Goal: Task Accomplishment & Management: Manage account settings

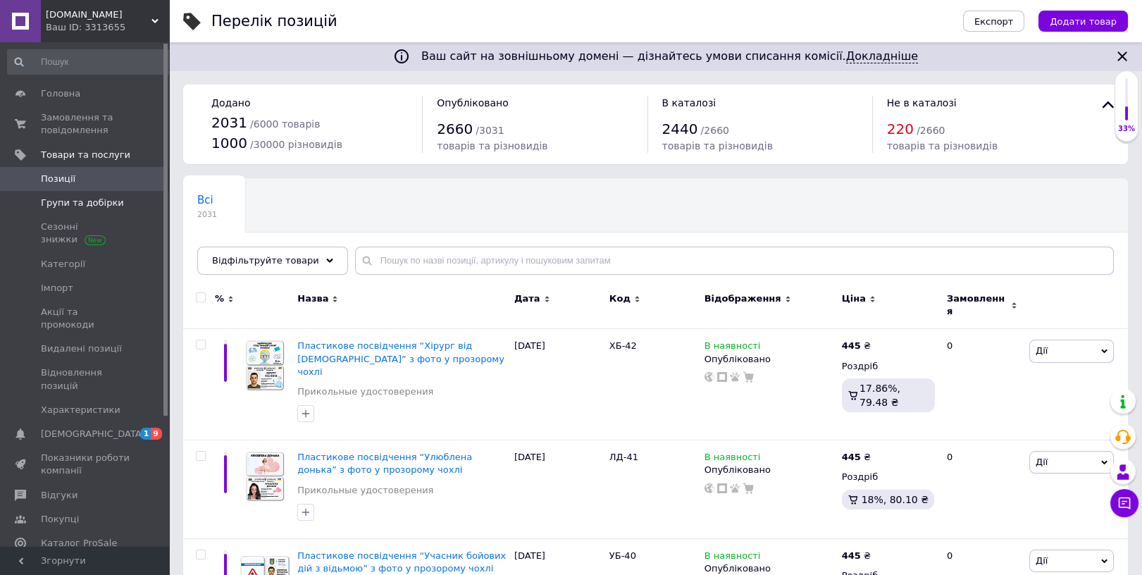
click at [61, 201] on span "Групи та добірки" at bounding box center [82, 203] width 83 height 13
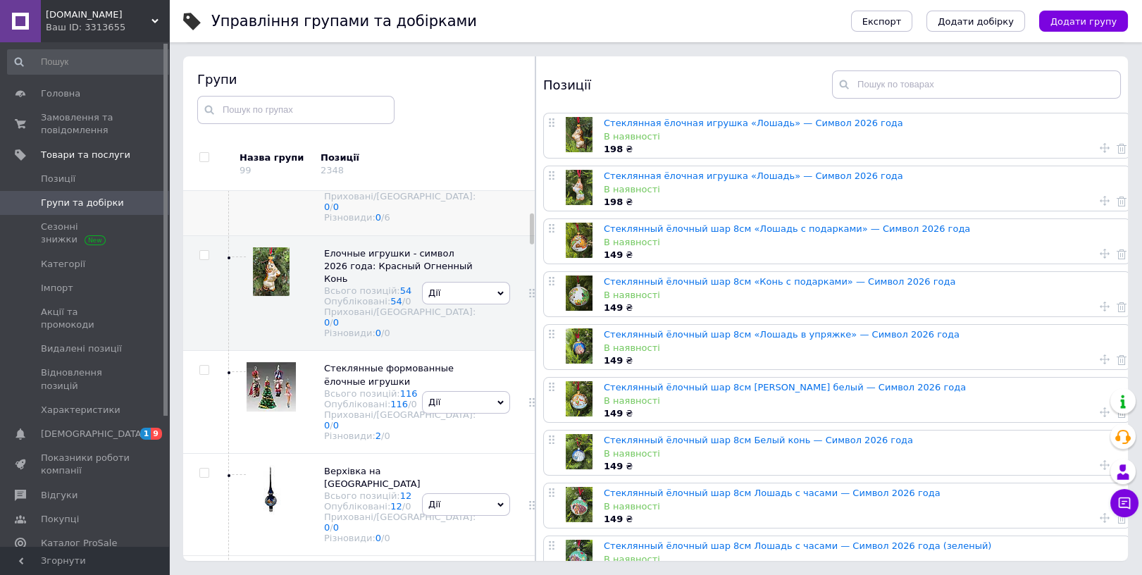
scroll to position [185, 0]
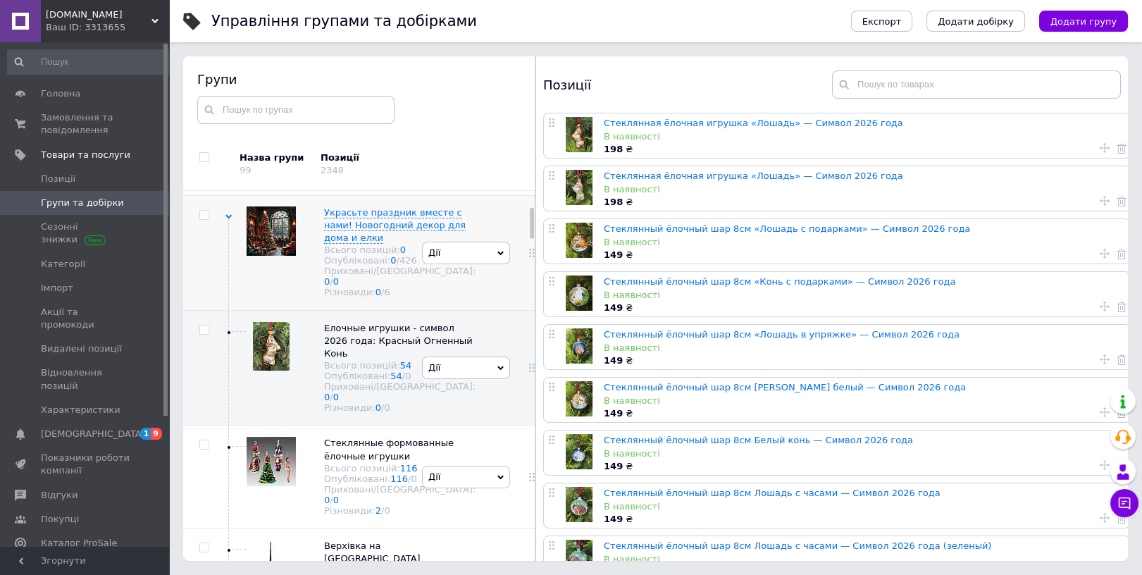
click at [229, 292] on div "Украсьте праздник вместе с нами! Новогодний декор для дома и елки Всього позиці…" at bounding box center [322, 252] width 193 height 115
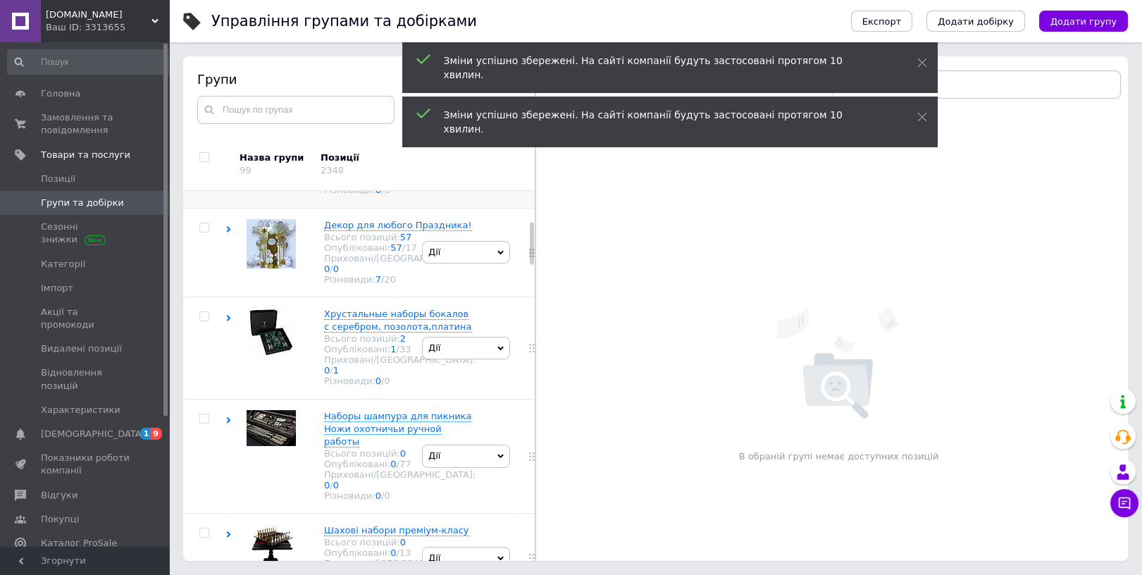
scroll to position [259, 0]
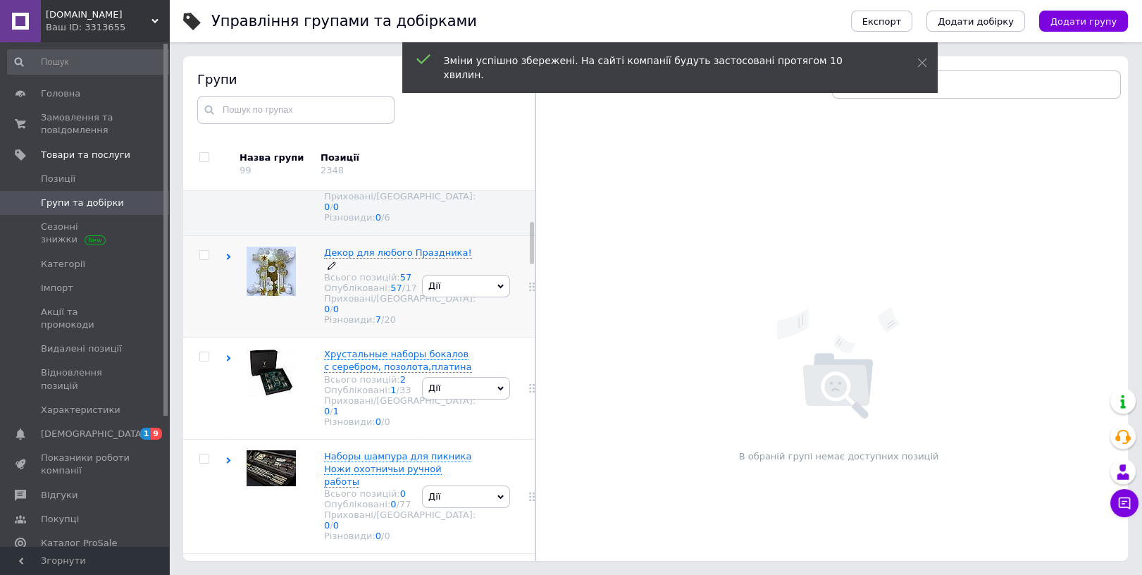
click at [352, 258] on span "Декор для любого Праздника!" at bounding box center [398, 252] width 148 height 11
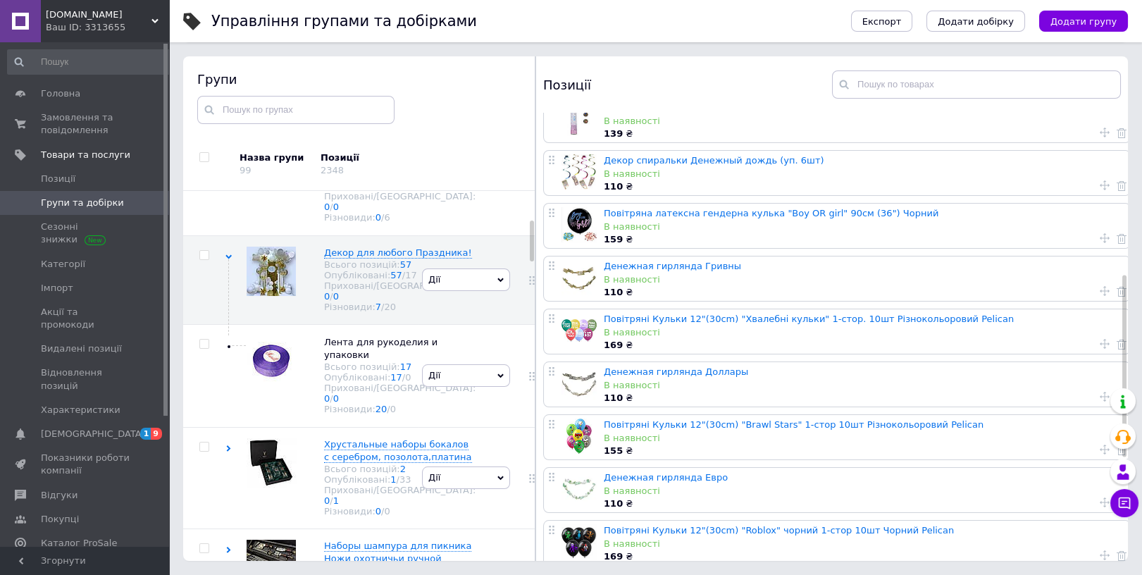
scroll to position [279, 0]
click at [466, 291] on span "Дії" at bounding box center [466, 280] width 88 height 23
click at [455, 362] on li "Редагувати групу" at bounding box center [466, 346] width 87 height 32
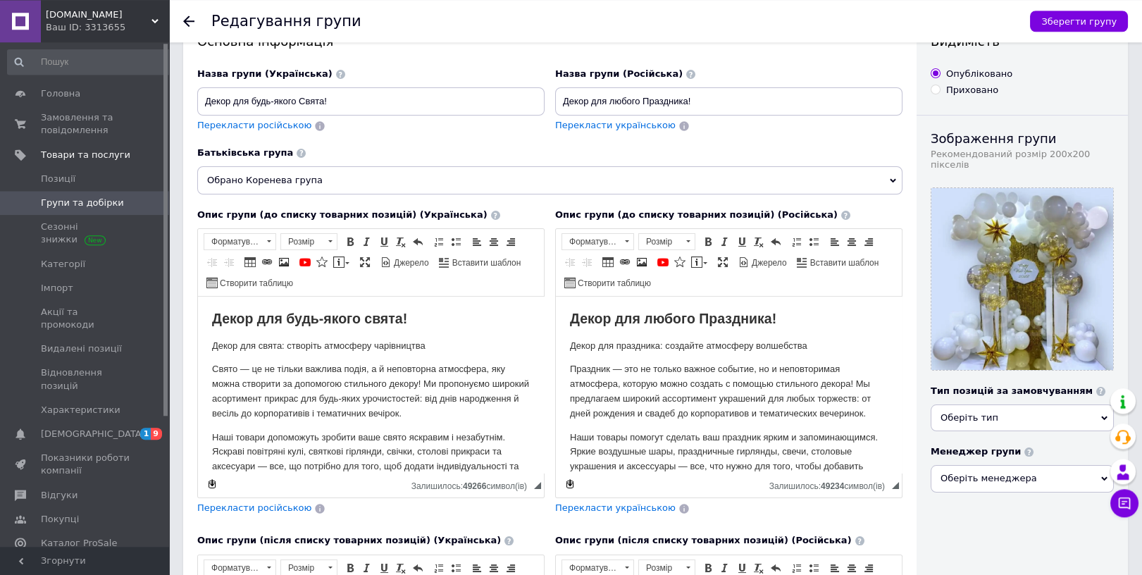
scroll to position [75, 0]
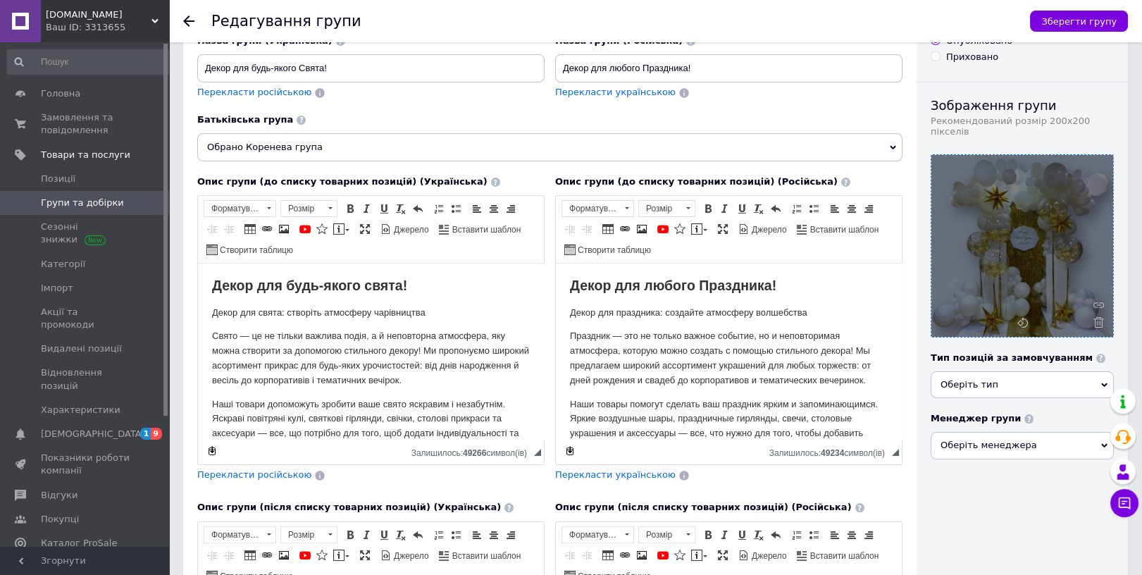
click at [1102, 319] on div at bounding box center [1023, 246] width 182 height 182
click at [1102, 317] on icon at bounding box center [1099, 322] width 11 height 11
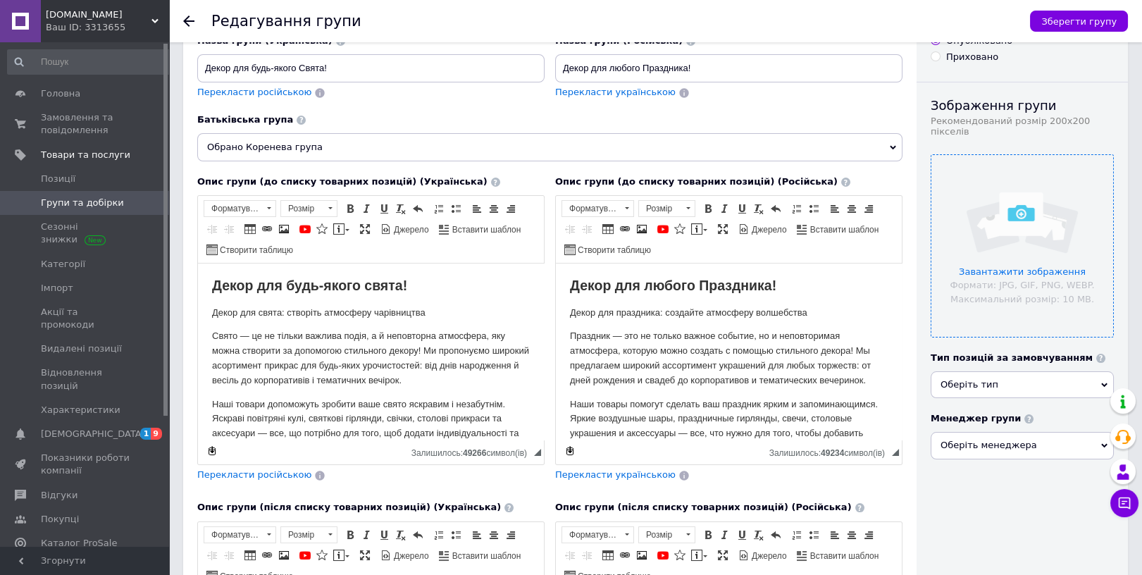
click at [1011, 218] on input "file" at bounding box center [1023, 246] width 182 height 182
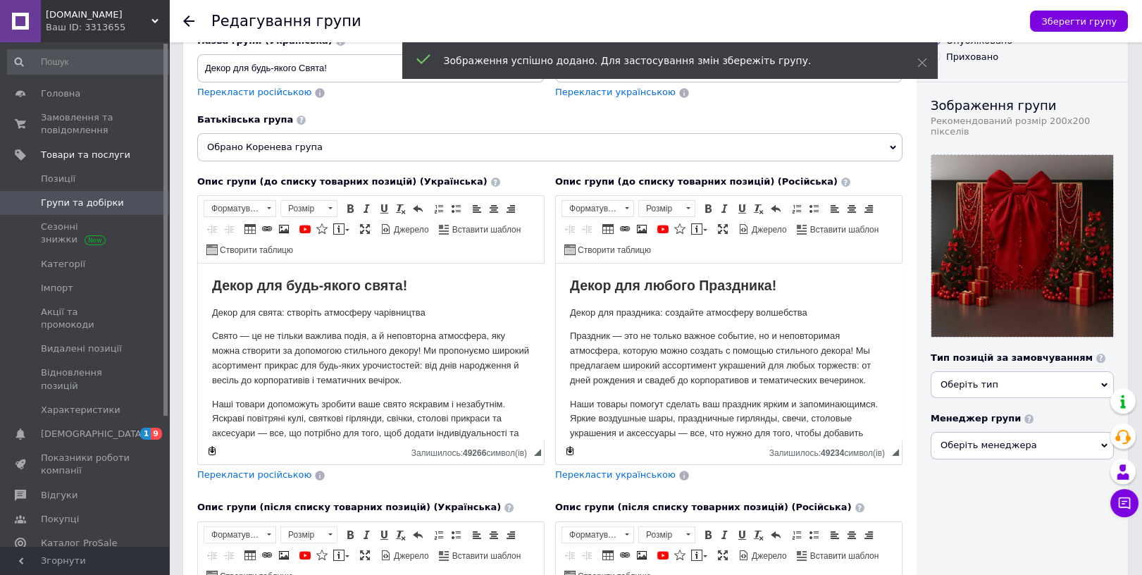
click at [963, 379] on span "Оберіть тип" at bounding box center [970, 384] width 58 height 11
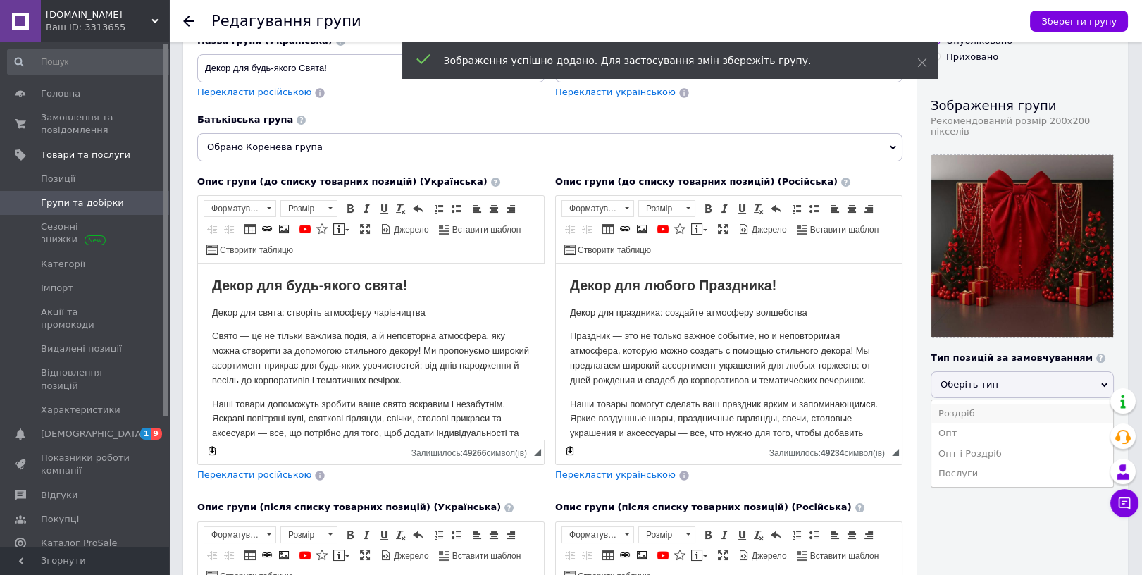
click at [956, 404] on li "Роздріб" at bounding box center [1023, 414] width 182 height 20
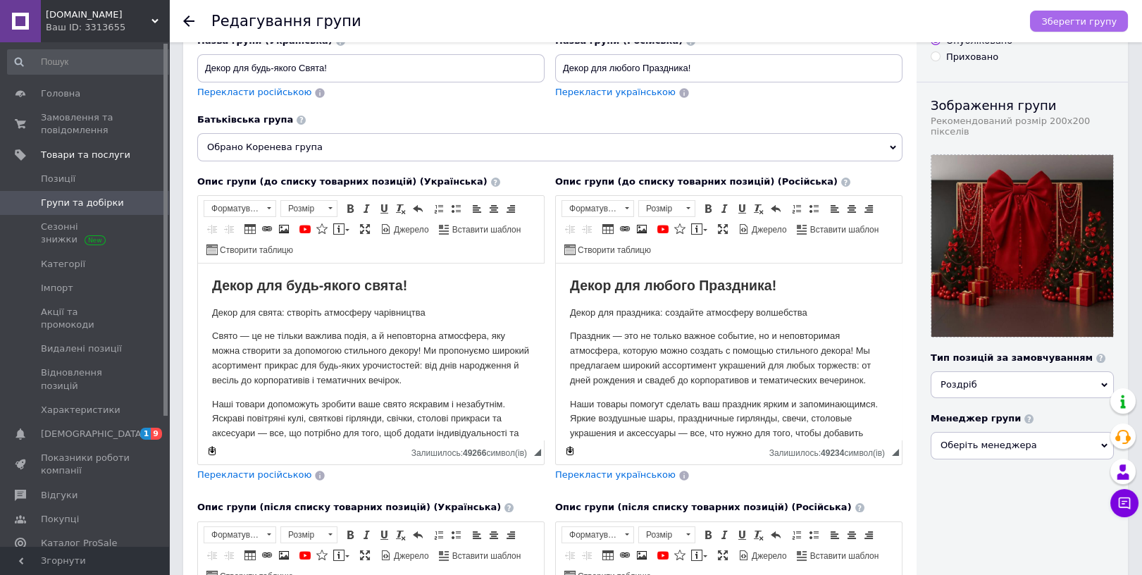
click at [1076, 17] on span "Зберегти групу" at bounding box center [1079, 21] width 75 height 11
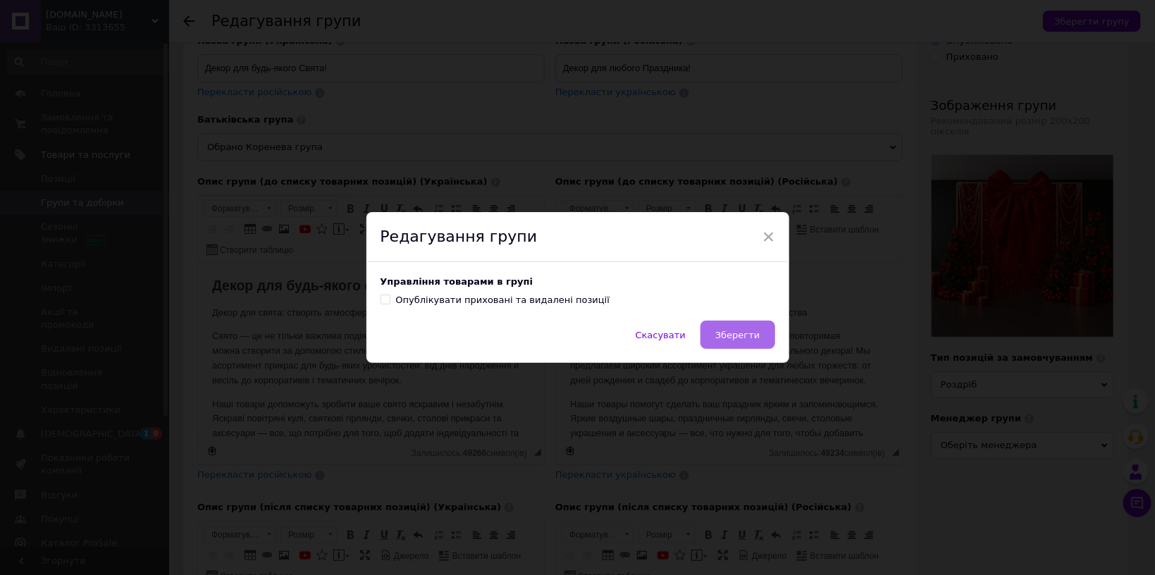
click at [744, 340] on span "Зберегти" at bounding box center [737, 335] width 44 height 11
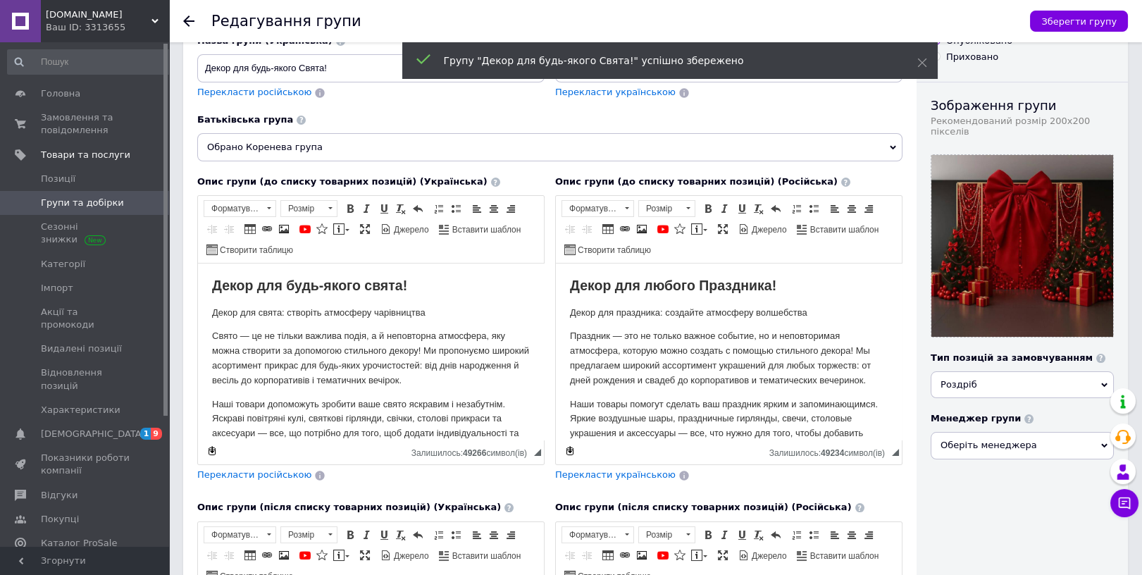
click at [75, 206] on span "Групи та добірки" at bounding box center [82, 203] width 83 height 13
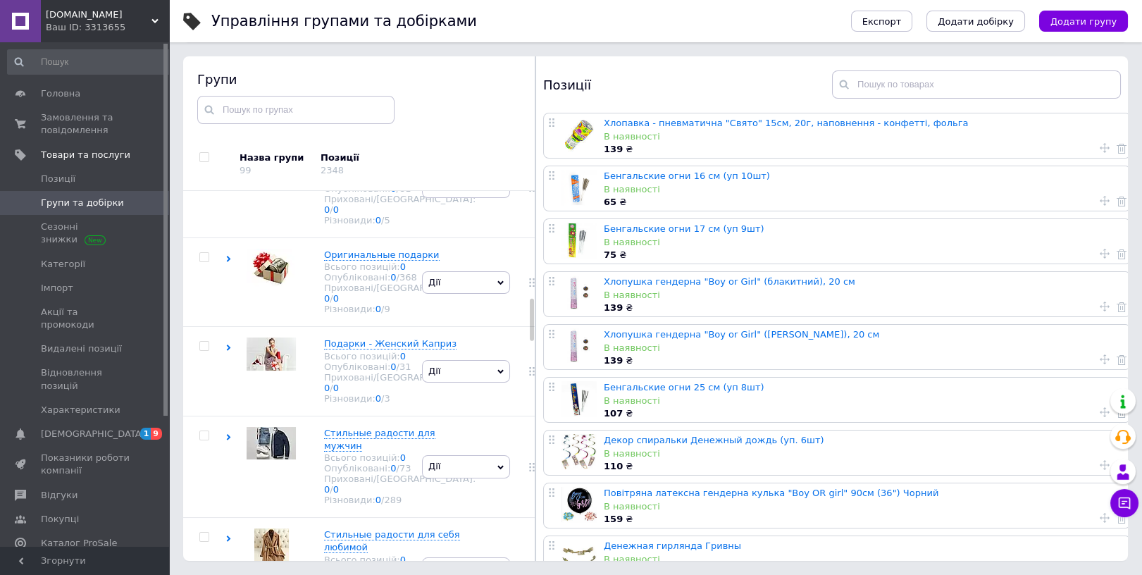
scroll to position [1081, 0]
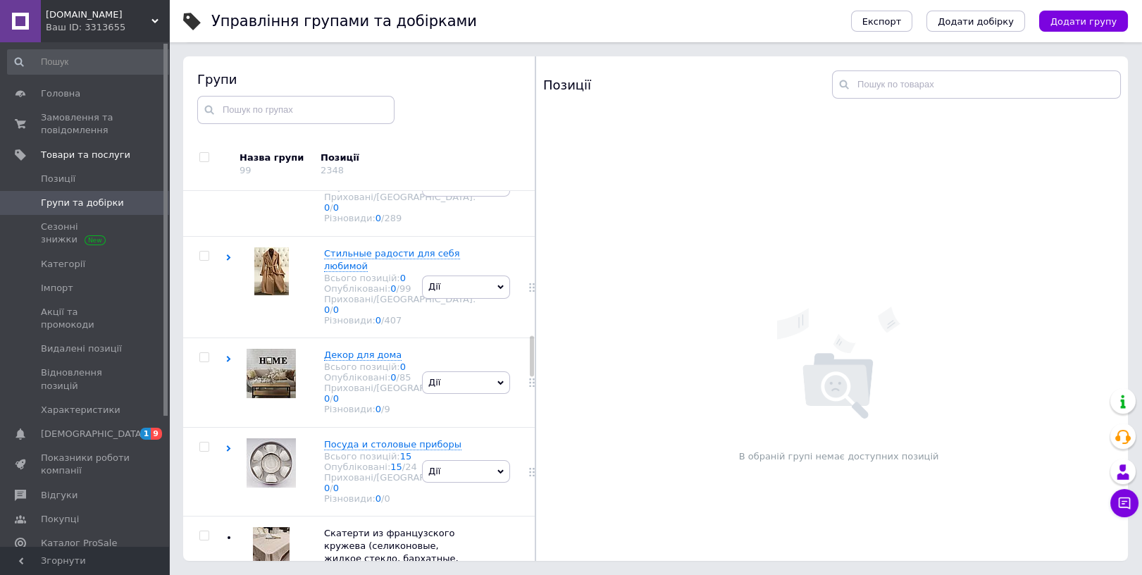
scroll to position [1305, 0]
click at [68, 179] on span "Позиції" at bounding box center [58, 179] width 35 height 13
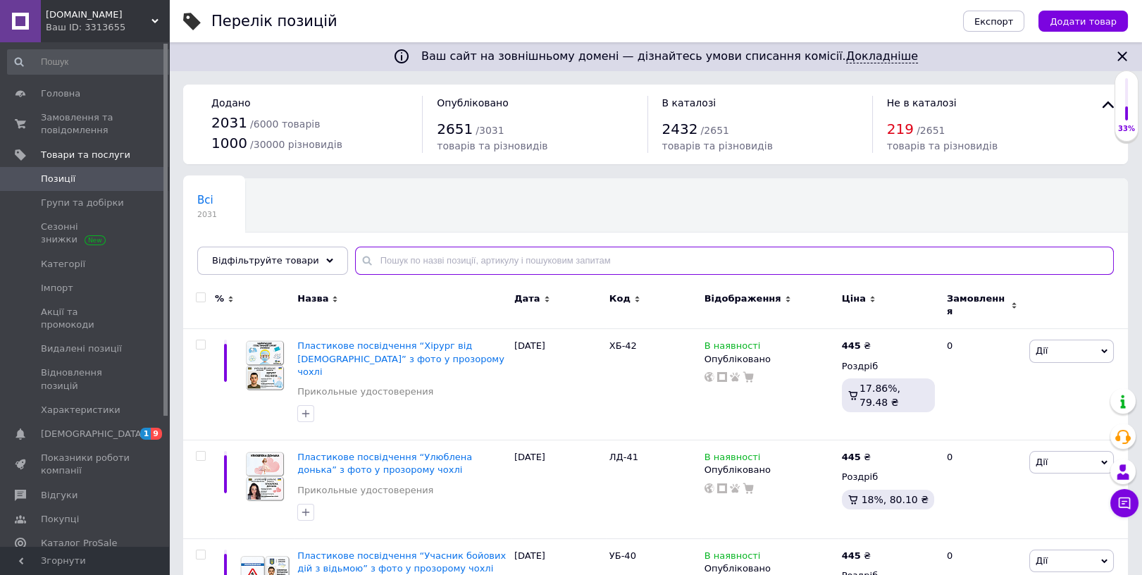
click at [433, 256] on input "text" at bounding box center [734, 261] width 759 height 28
paste input "ШП415 цв"
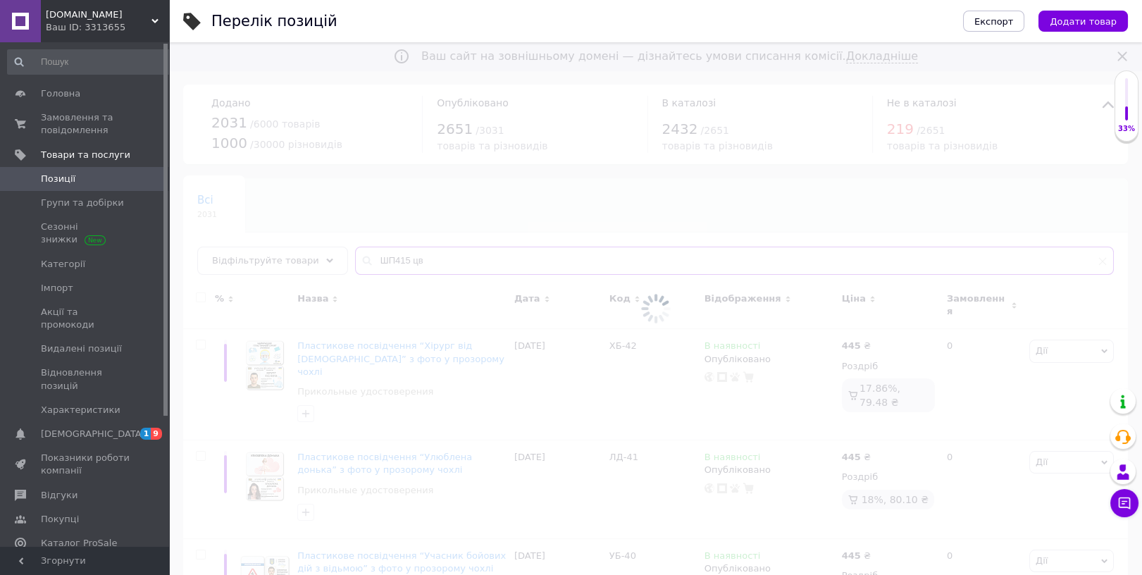
type input "ШП415 цв"
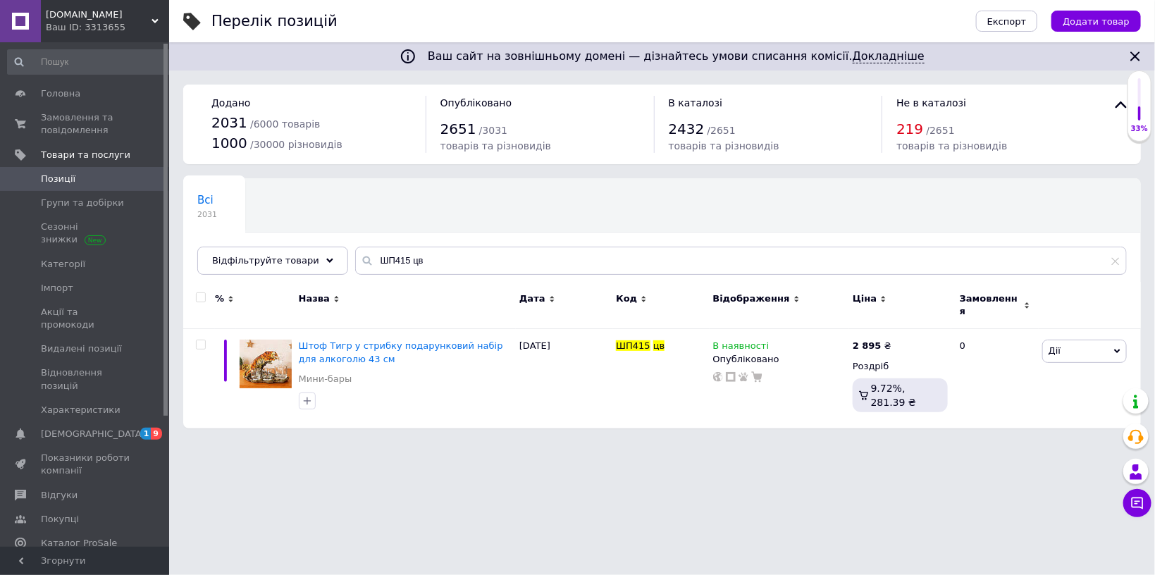
drag, startPoint x: 442, startPoint y: 244, endPoint x: 305, endPoint y: 258, distance: 137.5
click at [305, 258] on div "Всі 2031 Ok Відфільтровано... Зберегти" at bounding box center [662, 233] width 958 height 116
drag, startPoint x: 418, startPoint y: 264, endPoint x: 344, endPoint y: 269, distance: 74.2
click at [355, 269] on input "ШП415 цв" at bounding box center [741, 261] width 772 height 28
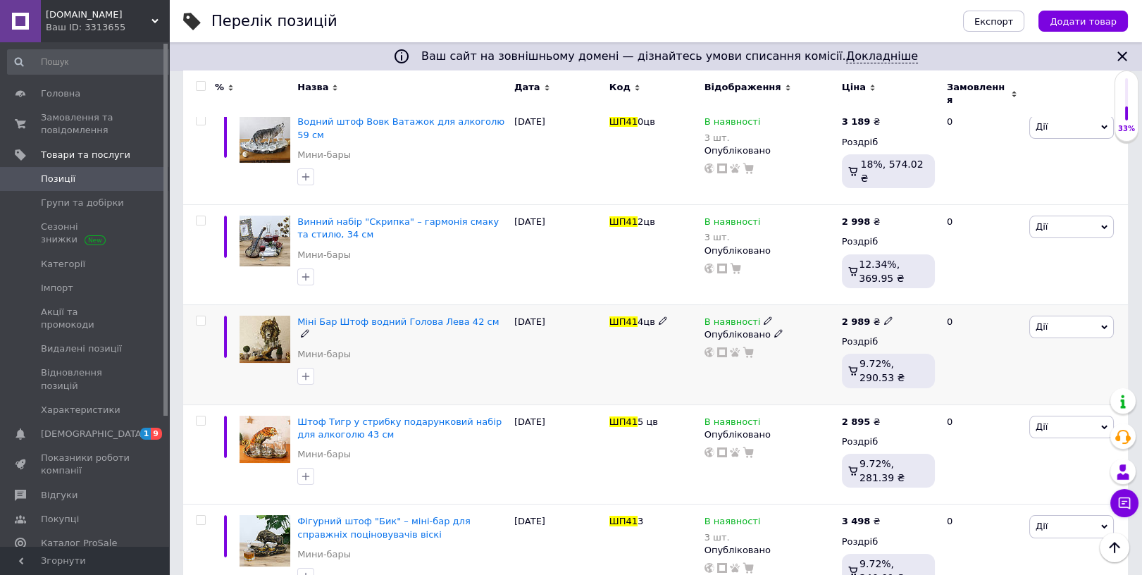
scroll to position [325, 0]
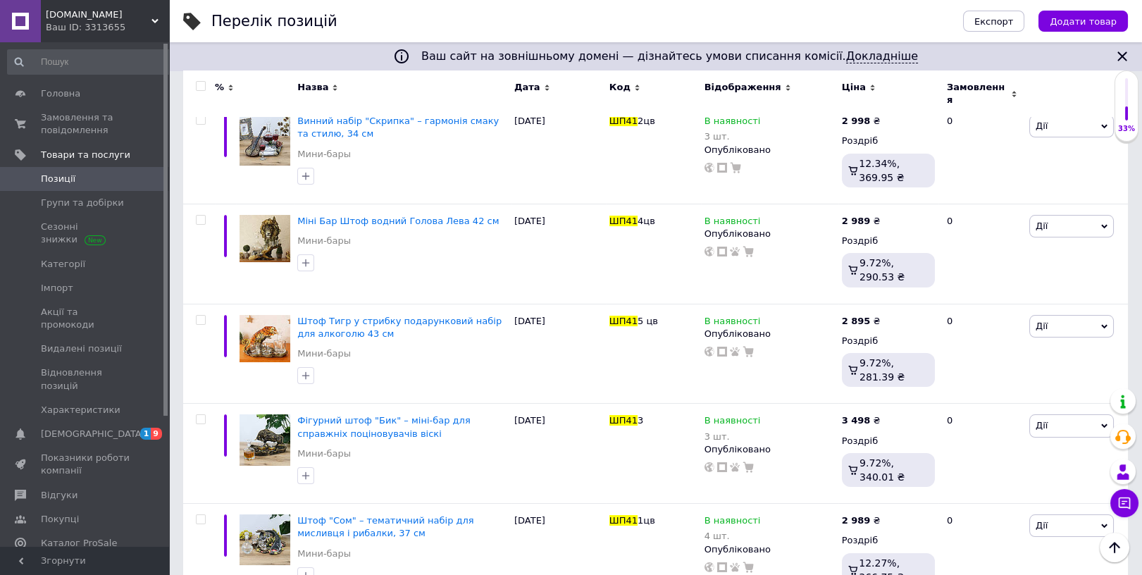
type input "ШП41"
click at [885, 415] on icon at bounding box center [889, 419] width 8 height 8
drag, startPoint x: 931, startPoint y: 367, endPoint x: 907, endPoint y: 368, distance: 24.0
click at [907, 391] on input "3498" at bounding box center [952, 405] width 107 height 28
type input "2989"
